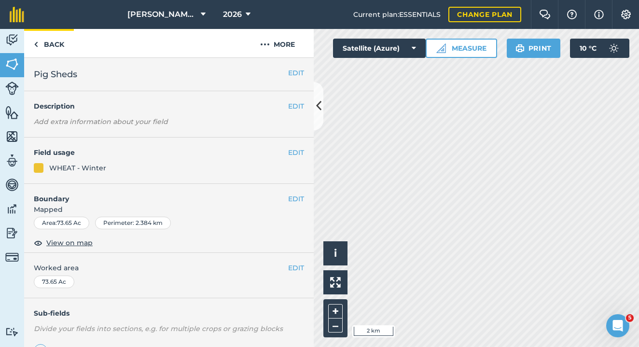
click at [51, 45] on link "Back" at bounding box center [49, 43] width 50 height 28
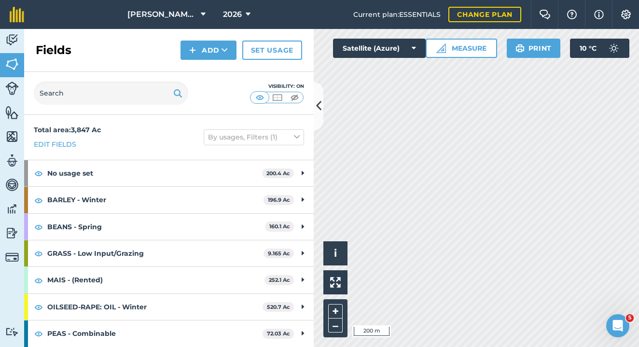
click at [207, 48] on button "Add" at bounding box center [209, 50] width 56 height 19
click at [207, 42] on button "Add" at bounding box center [209, 50] width 56 height 19
click at [202, 66] on link "Draw" at bounding box center [208, 71] width 53 height 21
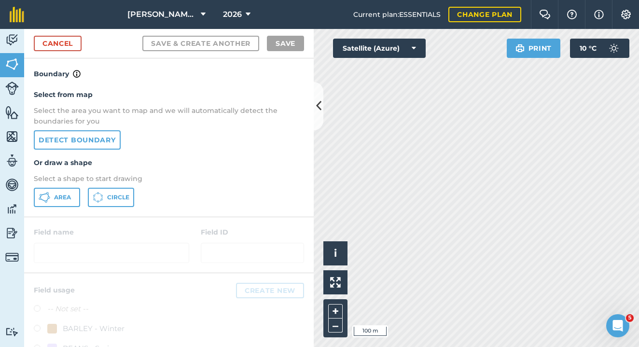
click at [56, 199] on span "Area" at bounding box center [62, 198] width 17 height 8
click at [639, 186] on html "Hoggard Farm Partnership 2026 Current plan : ESSENTIALS Change plan Farm Chat H…" at bounding box center [319, 173] width 639 height 347
click at [308, 173] on div "Activity Fields Livestock Features Maps Team Vehicles Data Reporting Billing Tu…" at bounding box center [319, 188] width 639 height 318
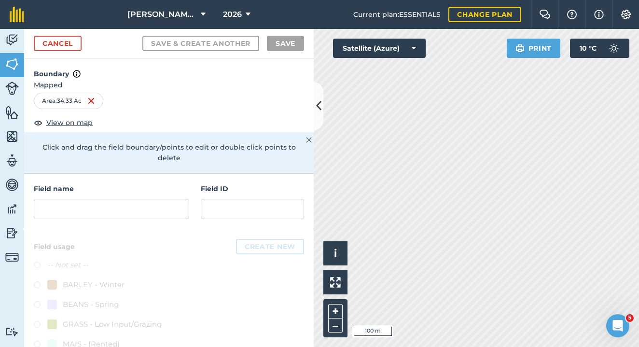
click at [639, 153] on html "Hoggard Farm Partnership 2026 Current plan : ESSENTIALS Change plan Farm Chat H…" at bounding box center [319, 173] width 639 height 347
click at [70, 207] on input "text" at bounding box center [111, 209] width 155 height 20
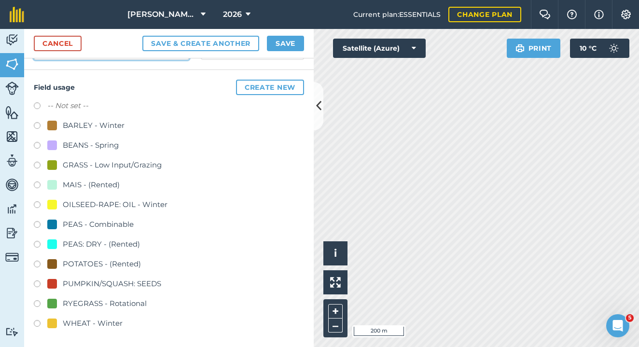
type input "New Road"
click at [36, 143] on label at bounding box center [41, 147] width 14 height 10
radio input "true"
click at [281, 42] on button "Save" at bounding box center [285, 43] width 37 height 15
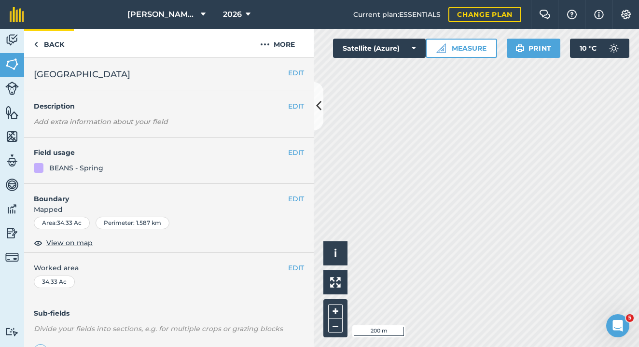
click at [39, 43] on link "Back" at bounding box center [49, 43] width 50 height 28
click at [293, 151] on button "EDIT" at bounding box center [296, 152] width 16 height 11
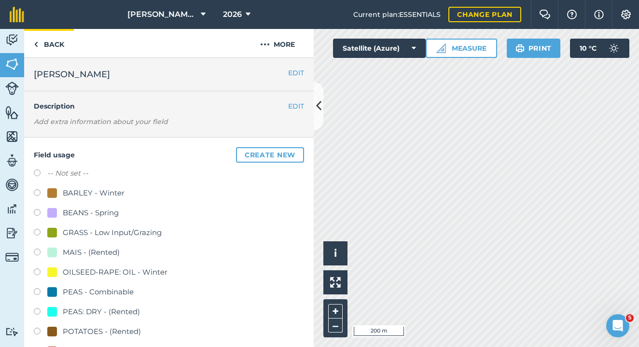
click at [27, 38] on link "Back" at bounding box center [49, 43] width 50 height 28
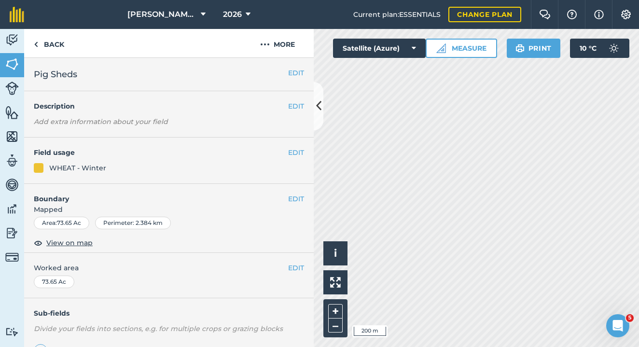
click at [288, 71] on button "EDIT" at bounding box center [296, 73] width 16 height 11
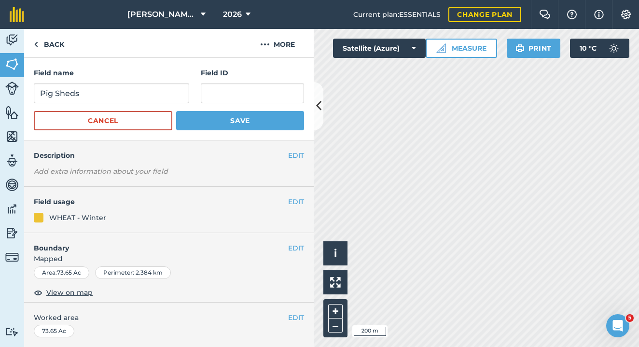
click at [288, 200] on button "EDIT" at bounding box center [296, 201] width 16 height 11
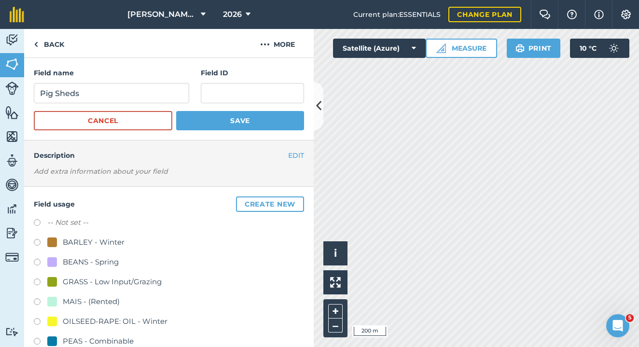
click at [35, 261] on label at bounding box center [41, 264] width 14 height 10
radio input "true"
radio input "false"
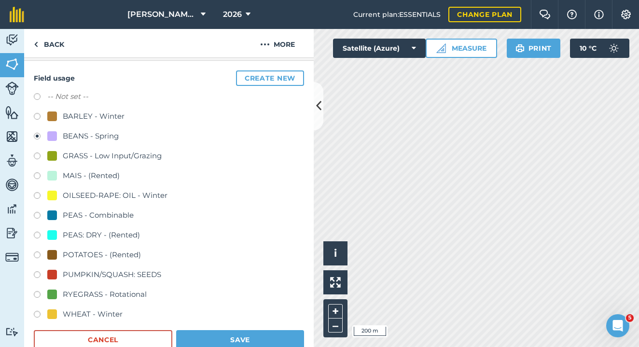
scroll to position [187, 0]
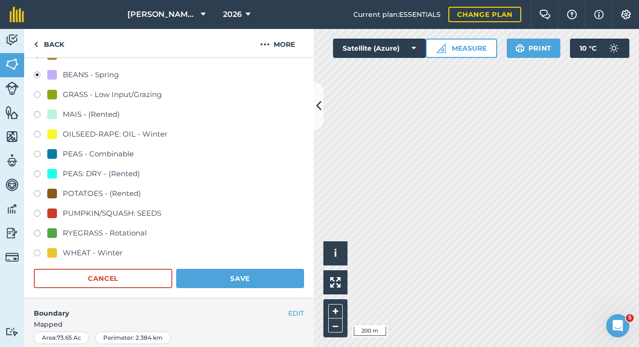
click at [213, 283] on button "Save" at bounding box center [240, 278] width 128 height 19
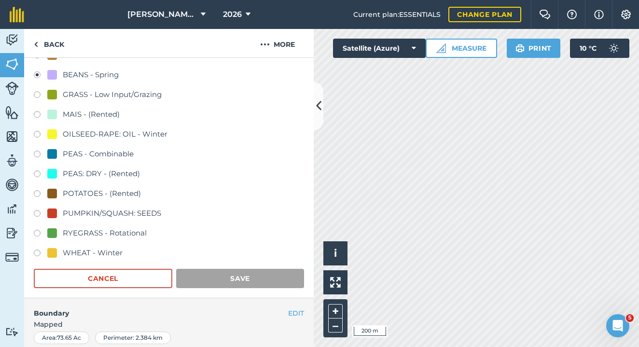
scroll to position [182, 0]
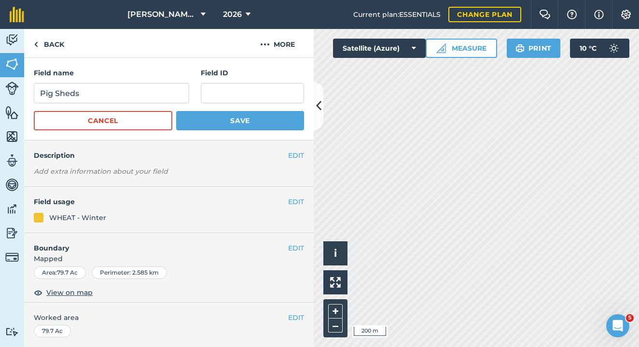
click at [288, 199] on button "EDIT" at bounding box center [296, 201] width 16 height 11
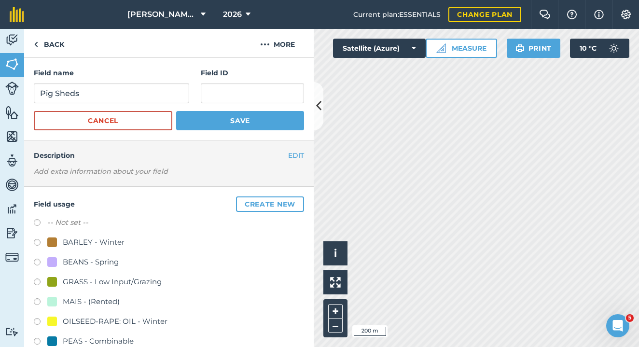
click at [36, 264] on label at bounding box center [41, 264] width 14 height 10
radio input "true"
radio input "false"
click at [233, 115] on button "Save" at bounding box center [240, 120] width 128 height 19
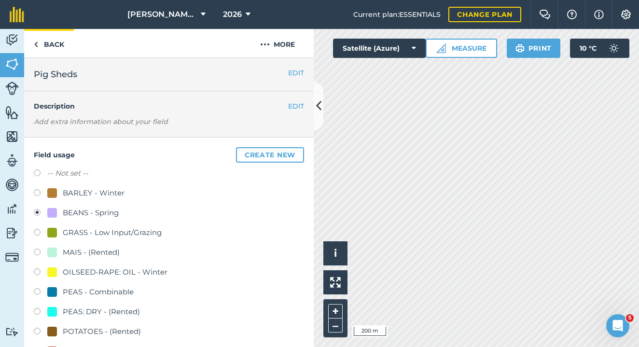
click at [47, 47] on link "Back" at bounding box center [49, 43] width 50 height 28
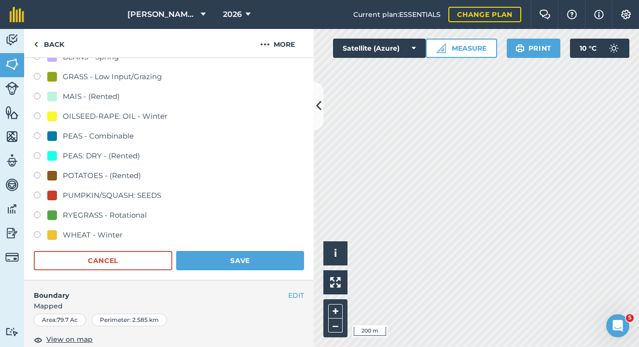
click at [235, 261] on button "Save" at bounding box center [240, 260] width 128 height 19
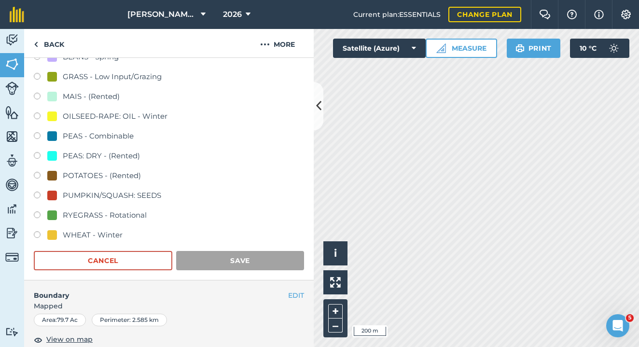
scroll to position [132, 0]
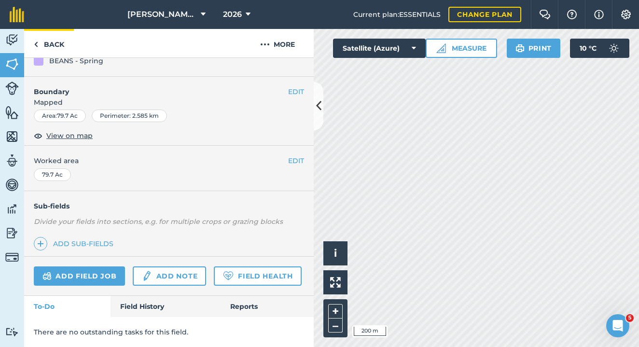
click at [51, 43] on link "Back" at bounding box center [49, 43] width 50 height 28
click at [288, 91] on button "EDIT" at bounding box center [296, 91] width 16 height 11
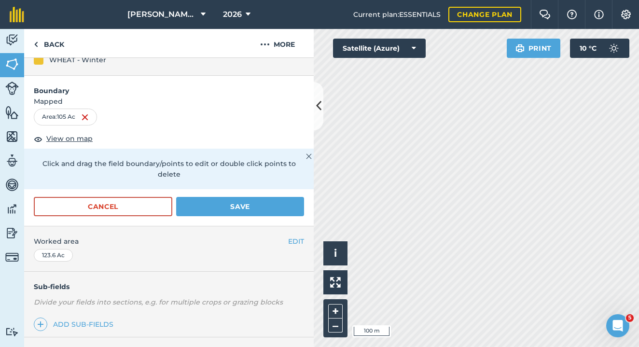
click at [204, 203] on button "Save" at bounding box center [240, 206] width 128 height 19
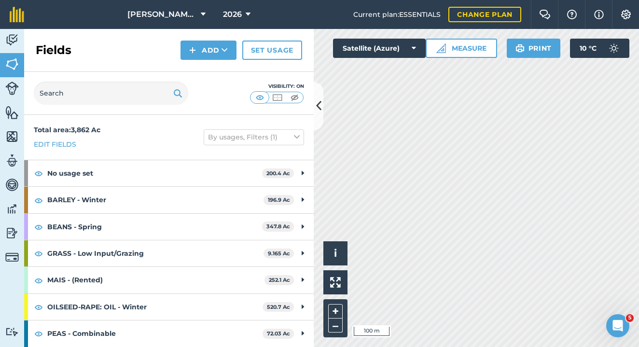
click at [213, 45] on button "Add" at bounding box center [209, 50] width 56 height 19
click at [216, 53] on button "Add" at bounding box center [209, 50] width 56 height 19
click at [195, 71] on link "Draw" at bounding box center [208, 71] width 53 height 21
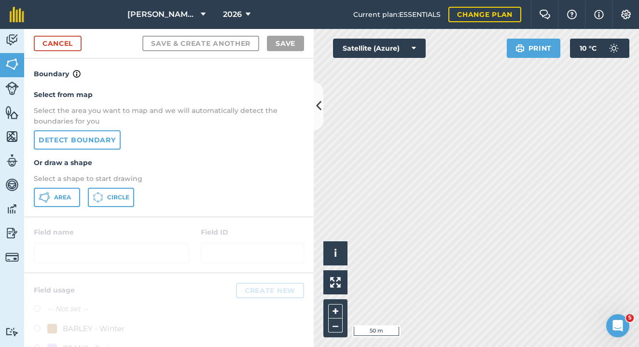
click at [60, 194] on span "Area" at bounding box center [62, 198] width 17 height 8
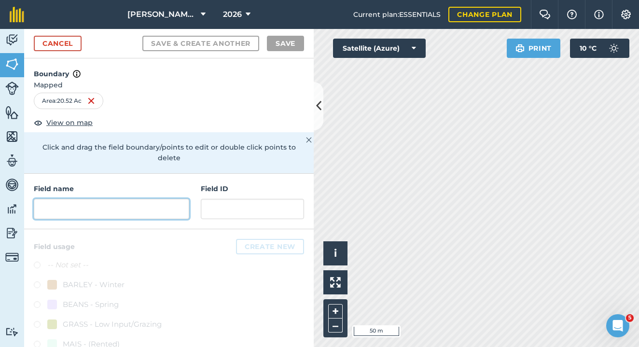
click at [128, 213] on input "text" at bounding box center [111, 209] width 155 height 20
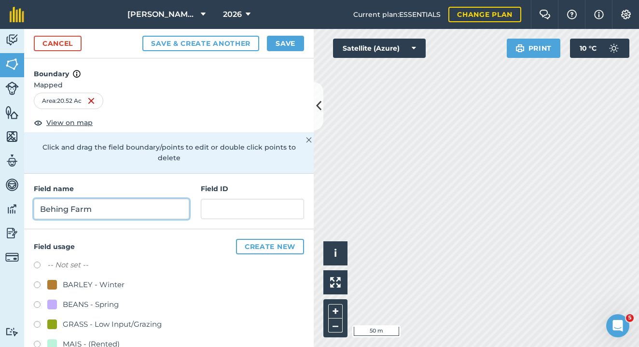
type input "Behing Farm"
click at [291, 32] on div "Cancel Save & Create Another Save" at bounding box center [169, 43] width 290 height 29
click at [291, 39] on button "Save" at bounding box center [285, 43] width 37 height 15
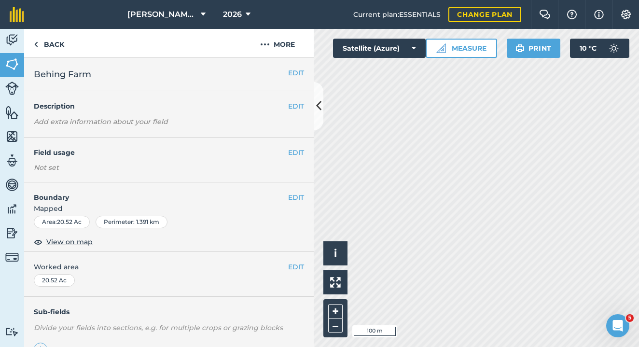
click at [288, 150] on button "EDIT" at bounding box center [296, 152] width 16 height 11
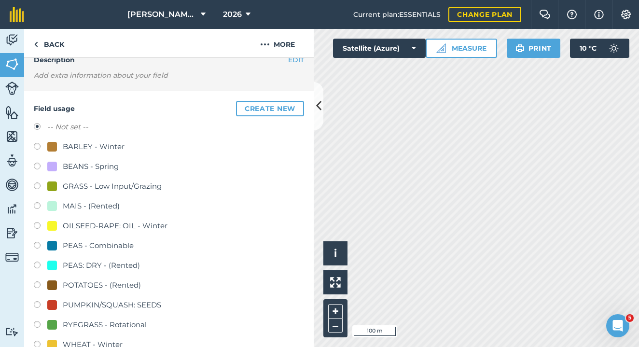
scroll to position [108, 0]
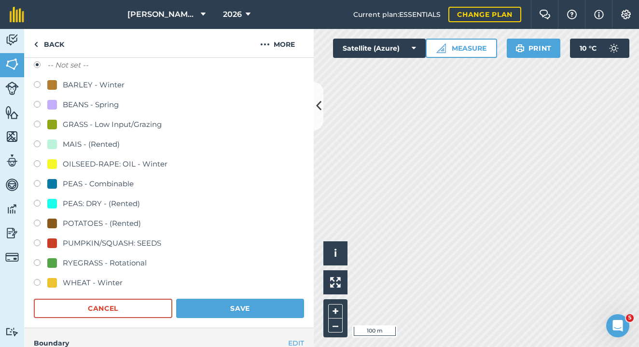
click at [35, 282] on label at bounding box center [41, 284] width 14 height 10
radio input "true"
radio input "false"
click at [211, 309] on button "Save" at bounding box center [240, 308] width 128 height 19
